Goal: Information Seeking & Learning: Learn about a topic

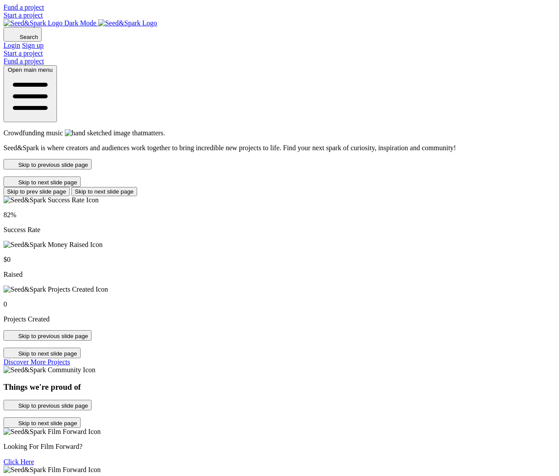
click at [204, 152] on div "Crowdfunding music that matters . Seed&Spark is where creators and audiences wo…" at bounding box center [280, 140] width 552 height 23
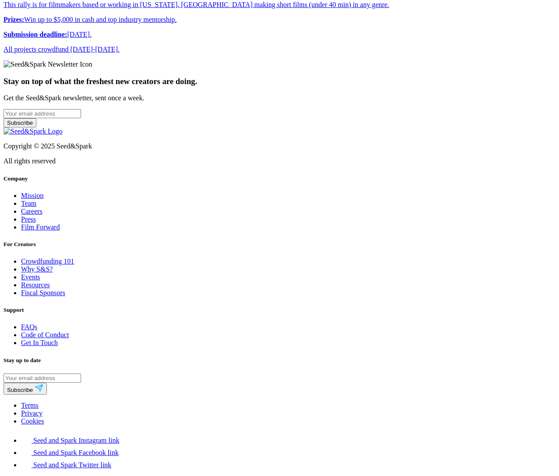
scroll to position [1016, 0]
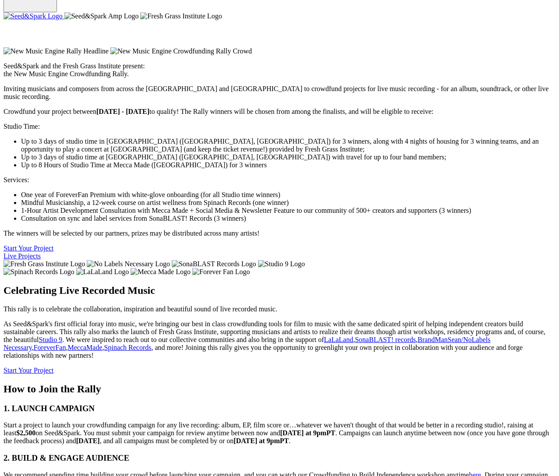
scroll to position [109, 0]
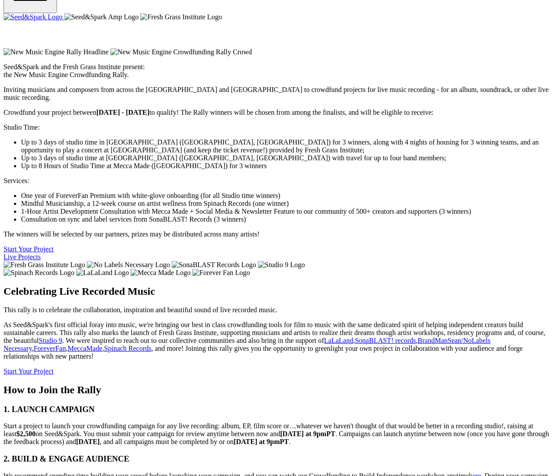
drag, startPoint x: 87, startPoint y: 290, endPoint x: 249, endPoint y: 338, distance: 168.6
click at [249, 261] on div "Seed&Spark and the Fresh Grass Institute present: the New Music Engine Crowdfun…" at bounding box center [280, 162] width 552 height 198
copy div "Inviting musicians and composers from across the US and Canada to crowdfund pro…"
click at [267, 116] on p "Crowdfund your project between May 6 - October 14 2025 to qualify! The Rally wi…" at bounding box center [280, 113] width 552 height 8
drag, startPoint x: 245, startPoint y: 340, endPoint x: 71, endPoint y: 154, distance: 254.3
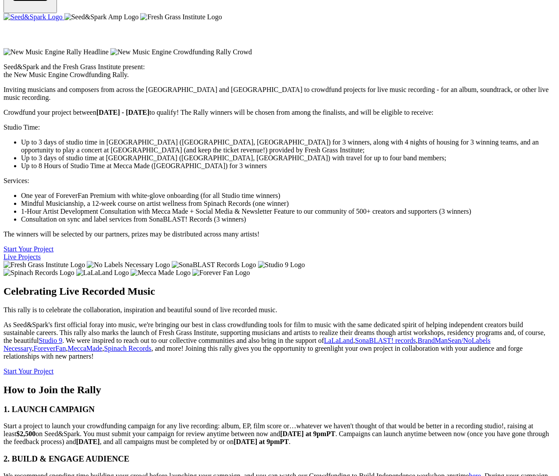
click at [93, 243] on div "Seed&Spark and the Fresh Grass Institute present: the New Music Engine Crowdfun…" at bounding box center [280, 162] width 552 height 198
copy div "Seed&Spark and the Fresh Grass Institute present: the New Music Engine Crowdfun…"
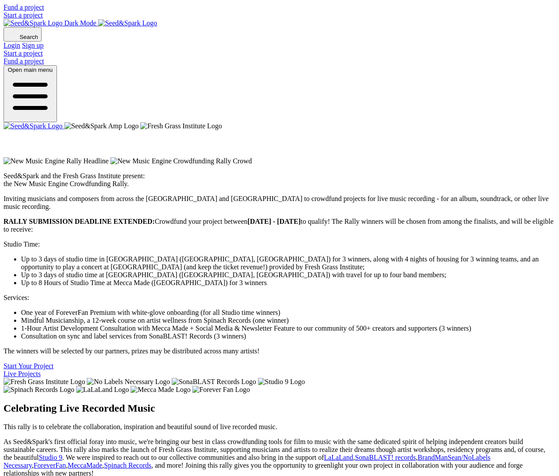
scroll to position [109, 0]
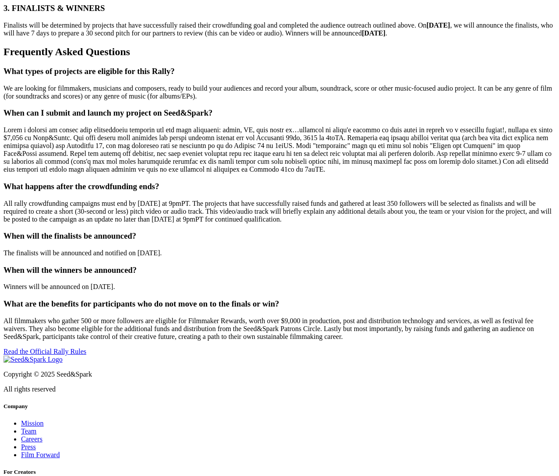
scroll to position [953, 0]
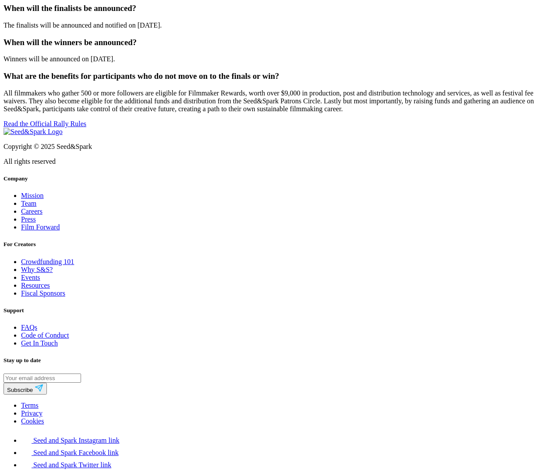
click at [86, 127] on link "Read the Official Rally Rules" at bounding box center [45, 123] width 83 height 7
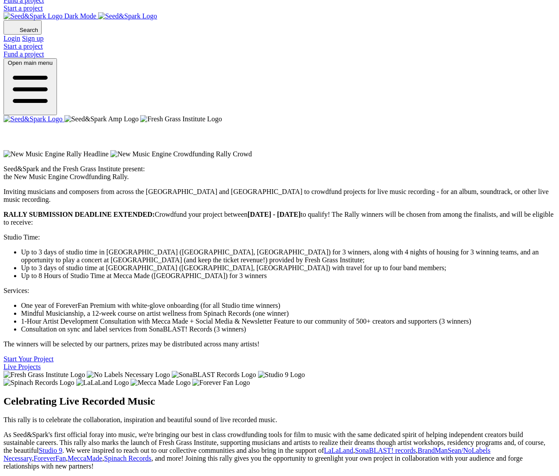
scroll to position [0, 0]
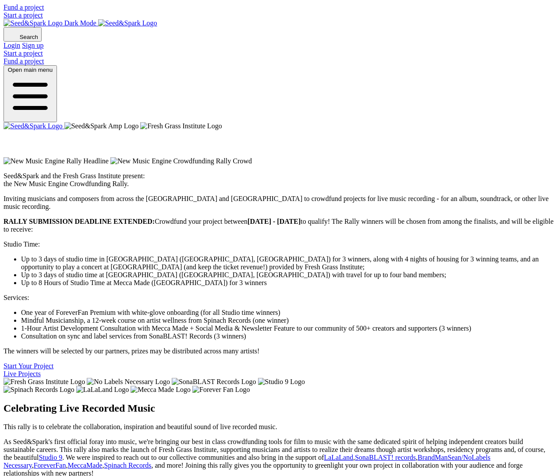
drag, startPoint x: 304, startPoint y: 11, endPoint x: 306, endPoint y: 17, distance: 6.3
click at [304, 19] on div at bounding box center [280, 23] width 552 height 8
click at [96, 19] on img "Seed&Spark Homepage" at bounding box center [50, 23] width 93 height 8
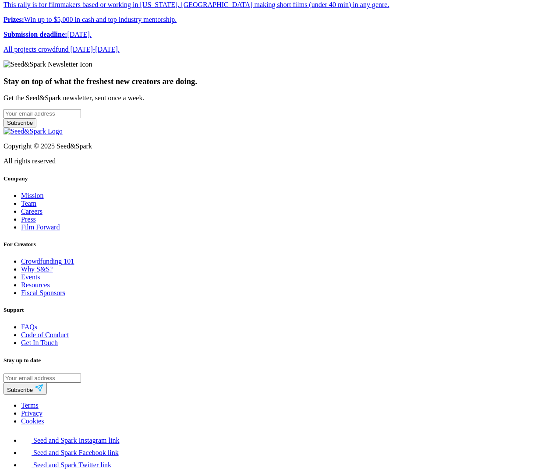
scroll to position [1069, 0]
drag, startPoint x: 296, startPoint y: 255, endPoint x: 292, endPoint y: 252, distance: 5.1
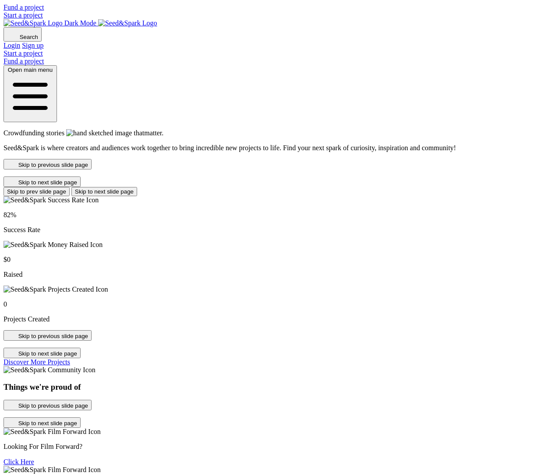
scroll to position [1070, 0]
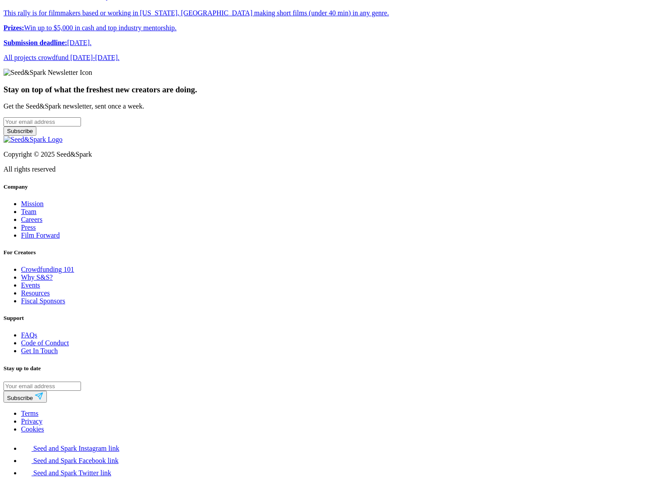
scroll to position [1033, 0]
